Goal: Task Accomplishment & Management: Manage account settings

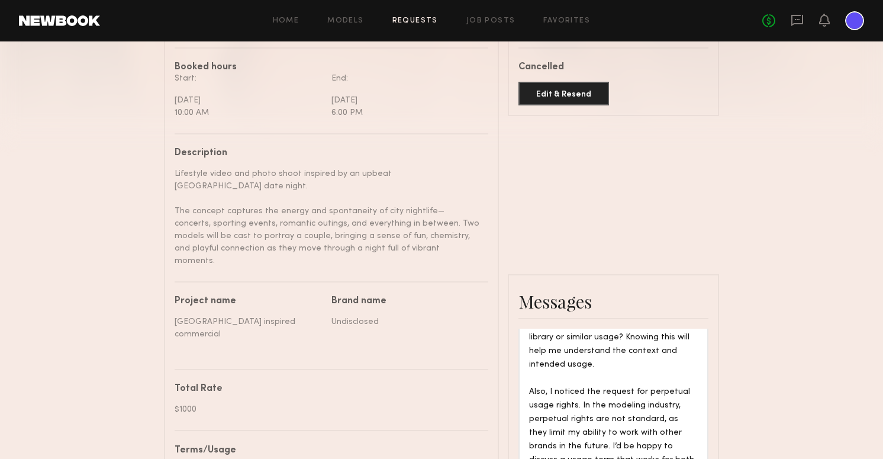
scroll to position [827, 0]
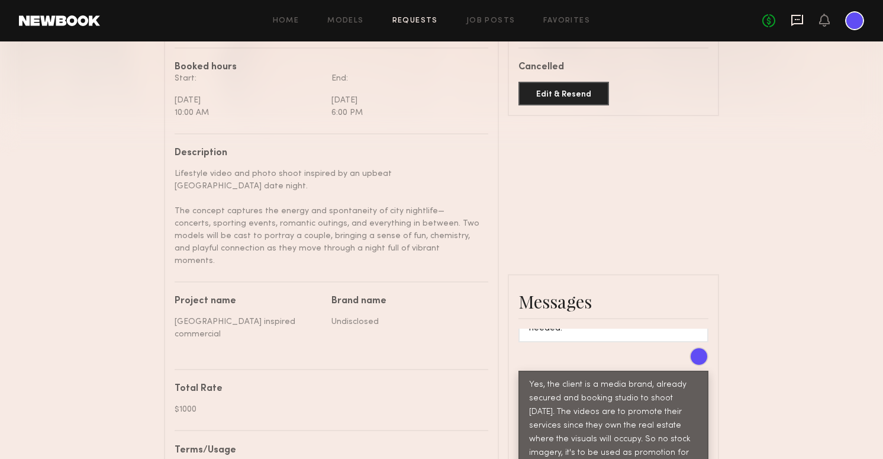
click at [798, 20] on icon at bounding box center [797, 20] width 13 height 13
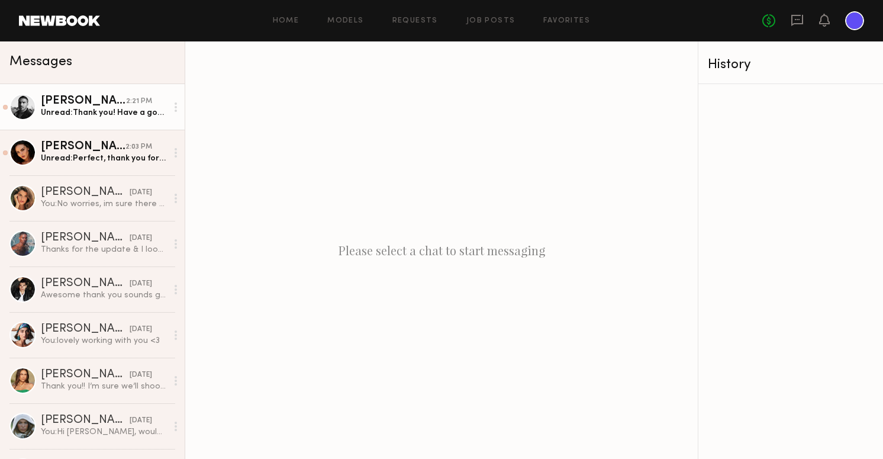
click at [136, 118] on div "Unread: Thank you! Have a good day!" at bounding box center [104, 112] width 126 height 11
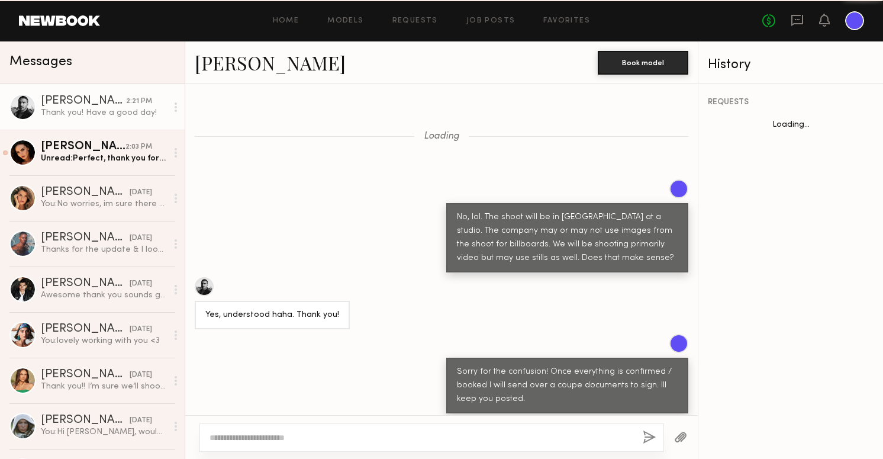
scroll to position [950, 0]
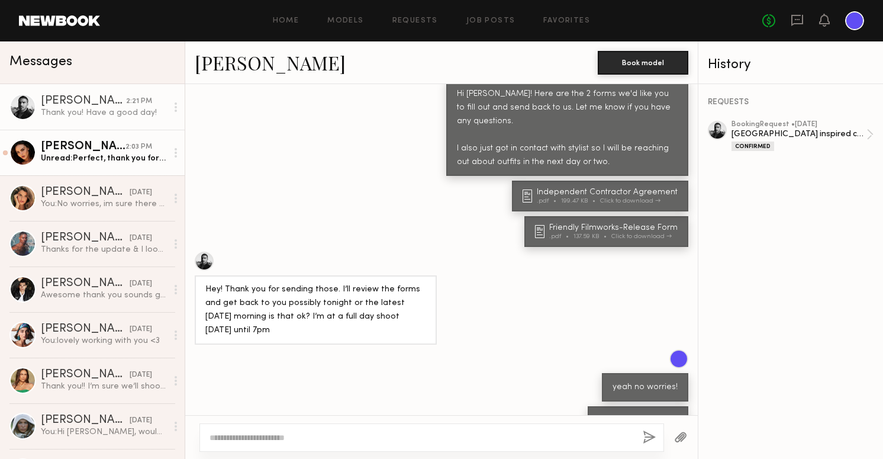
click at [72, 166] on link "[PERSON_NAME] 2:03 PM Unread: Perfect, thank you for sending this over! I will …" at bounding box center [92, 153] width 185 height 46
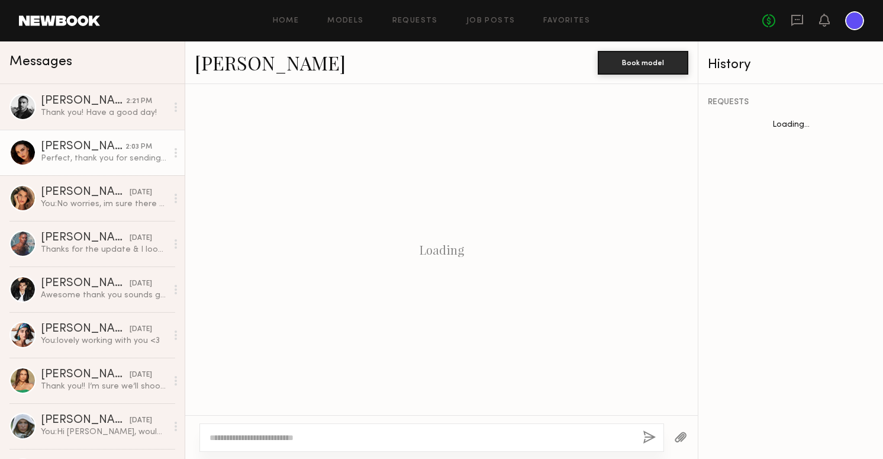
scroll to position [350, 0]
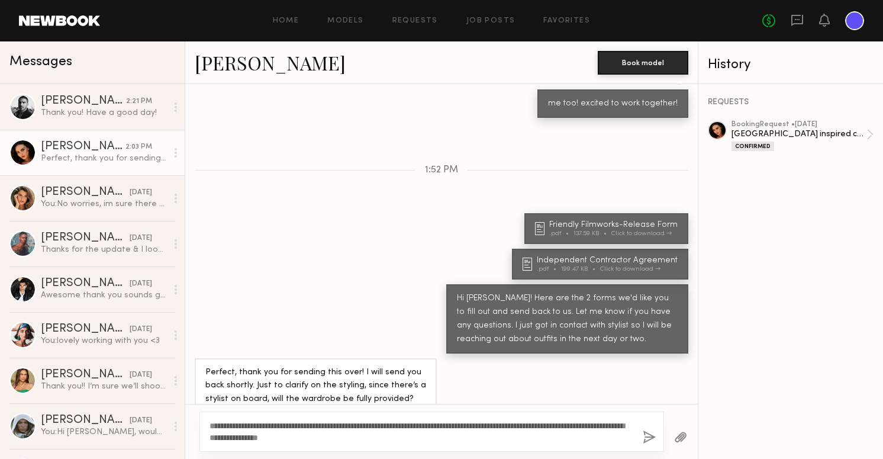
type textarea "**********"
click at [645, 441] on button "button" at bounding box center [649, 437] width 13 height 15
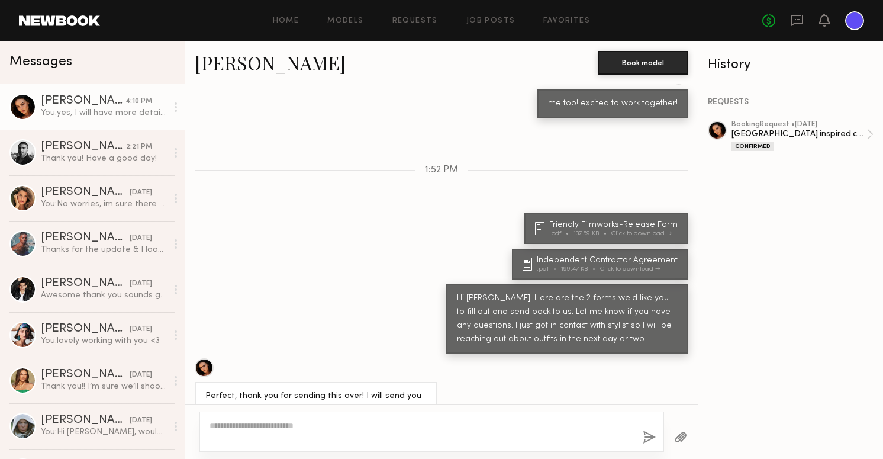
scroll to position [523, 0]
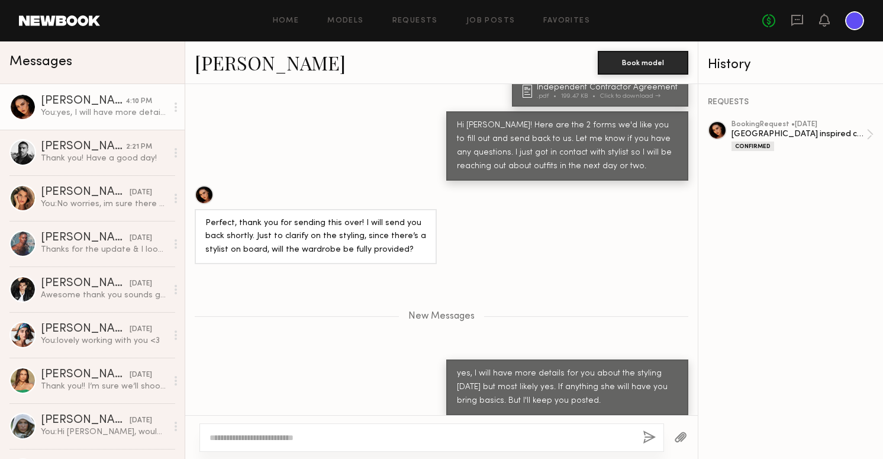
click at [851, 26] on div at bounding box center [854, 20] width 19 height 19
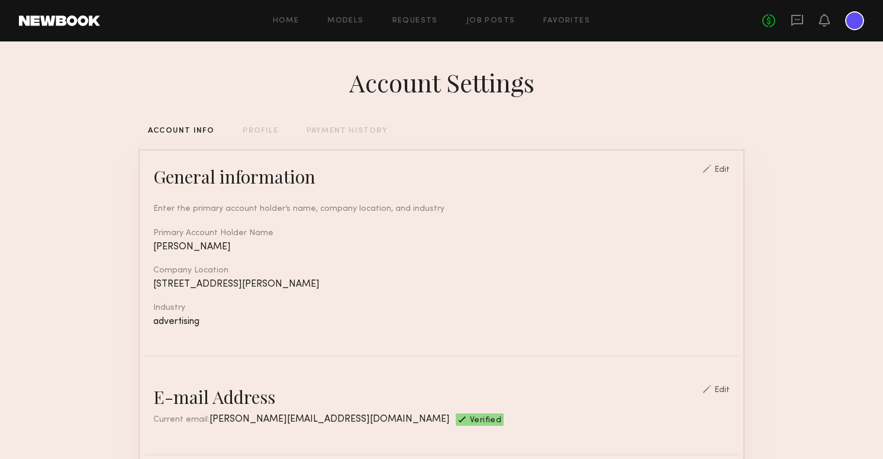
click at [265, 132] on div "PROFILE" at bounding box center [260, 131] width 35 height 8
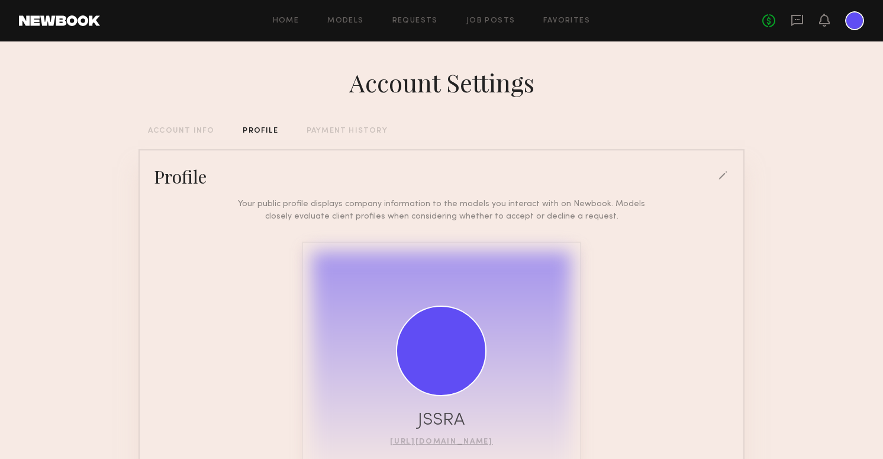
click at [344, 128] on div "PAYMENT HISTORY" at bounding box center [347, 131] width 81 height 8
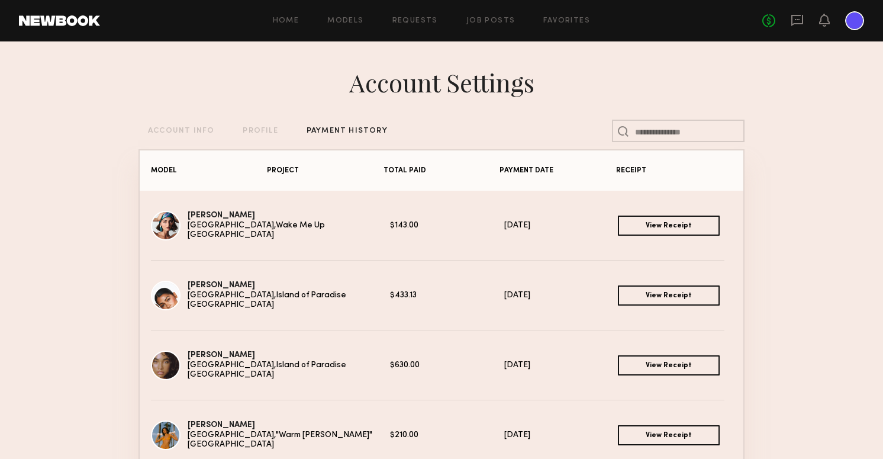
click at [846, 23] on div at bounding box center [854, 20] width 19 height 19
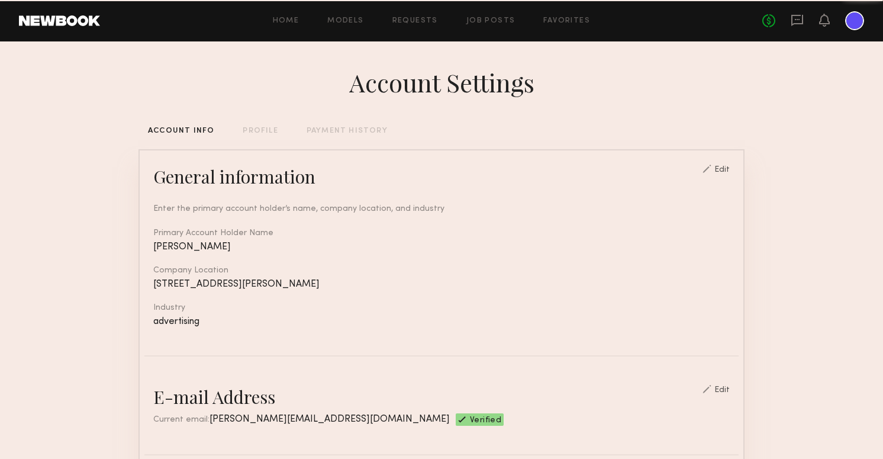
click at [846, 24] on div at bounding box center [854, 20] width 19 height 19
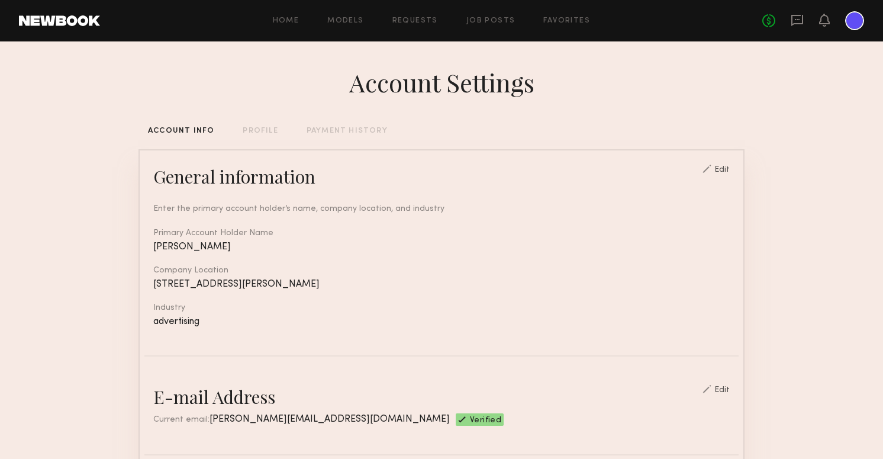
click at [841, 20] on div "No fees up to $5,000" at bounding box center [813, 20] width 102 height 19
click at [730, 166] on div "Edit" at bounding box center [721, 170] width 15 height 8
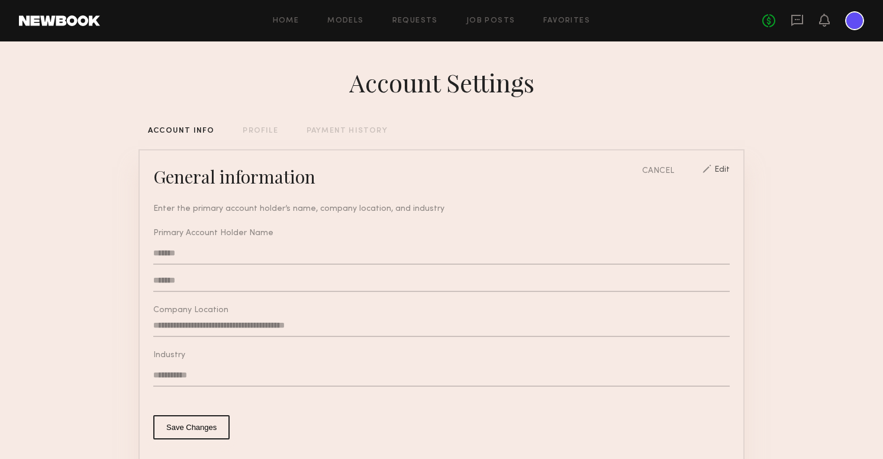
click at [230, 372] on input "**********" at bounding box center [441, 375] width 576 height 22
drag, startPoint x: 237, startPoint y: 375, endPoint x: 199, endPoint y: 374, distance: 37.3
click at [199, 374] on input "**********" at bounding box center [441, 375] width 576 height 22
type input "**********"
click at [198, 431] on button "Save Changes" at bounding box center [191, 427] width 76 height 24
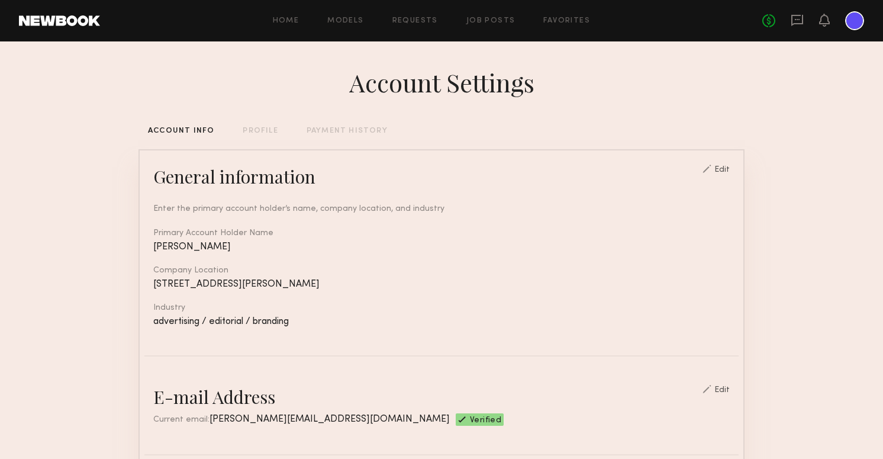
click at [249, 130] on div "PROFILE" at bounding box center [260, 131] width 35 height 8
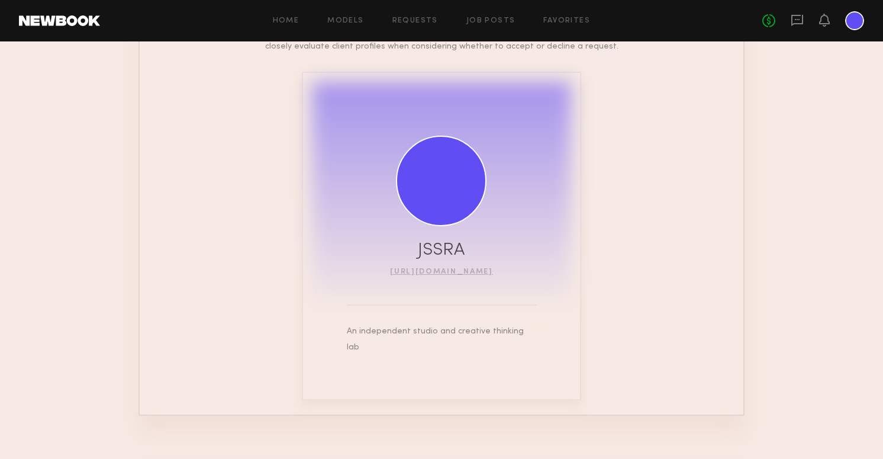
scroll to position [25, 0]
